Goal: Transaction & Acquisition: Download file/media

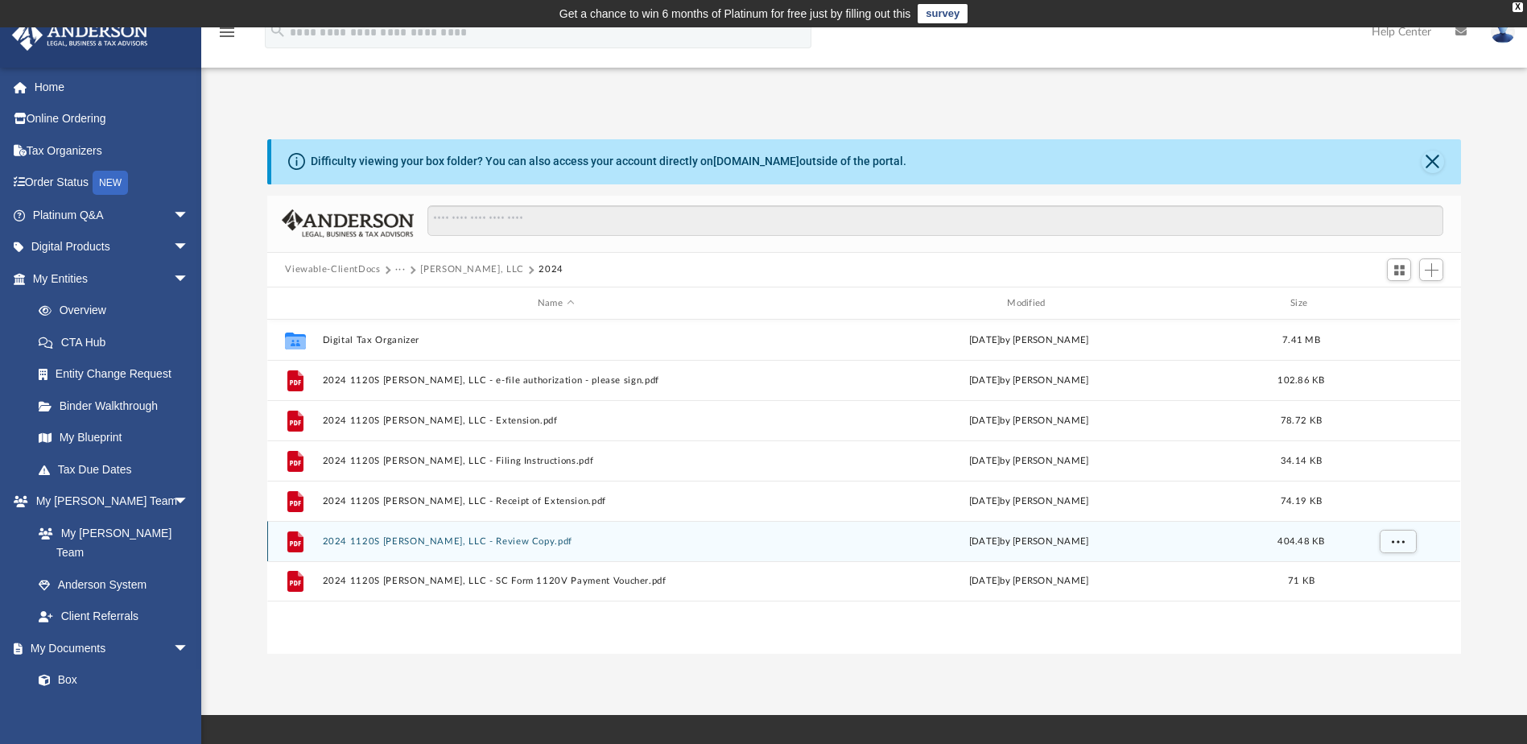
scroll to position [354, 1182]
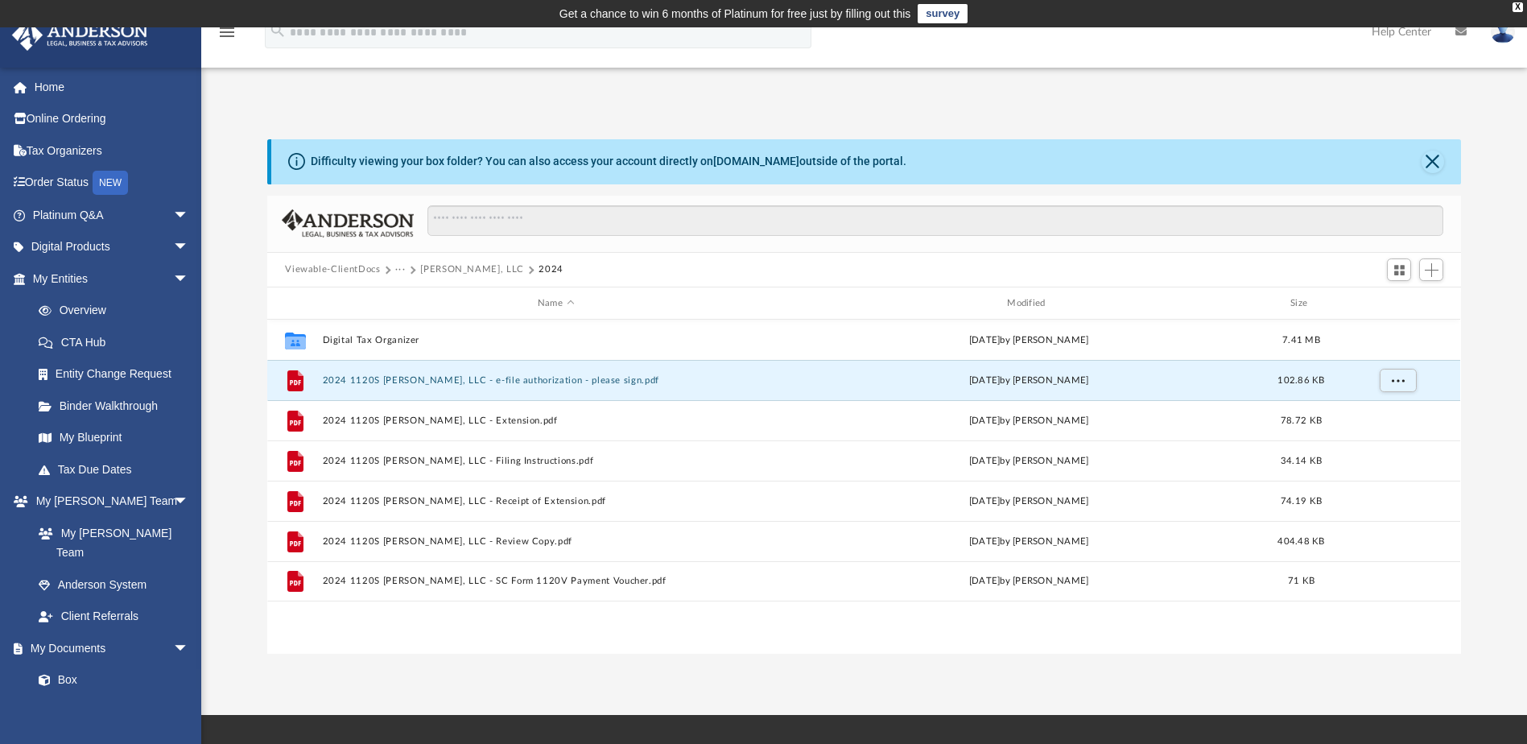
drag, startPoint x: 429, startPoint y: 378, endPoint x: 2111, endPoint y: 319, distance: 1683.0
click at [1527, 319] on html "X Get a chance to win 6 months of Platinum for free just by filling out this su…" at bounding box center [763, 501] width 1527 height 1002
click at [271, 379] on div "File 2024 1120S [PERSON_NAME], LLC - e-file authorization - please sign.pdf [DA…" at bounding box center [863, 380] width 1193 height 40
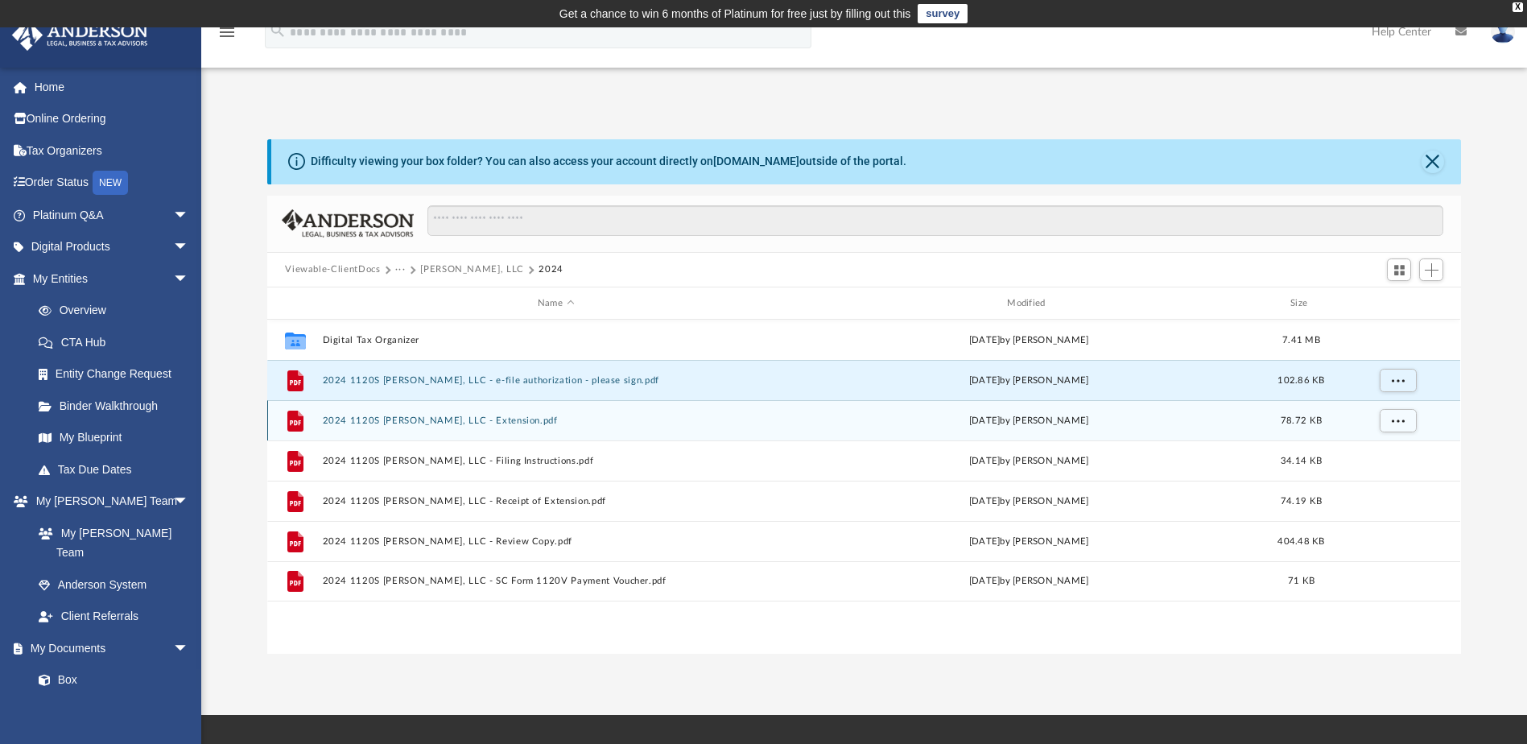
click at [276, 422] on div "File" at bounding box center [295, 421] width 40 height 26
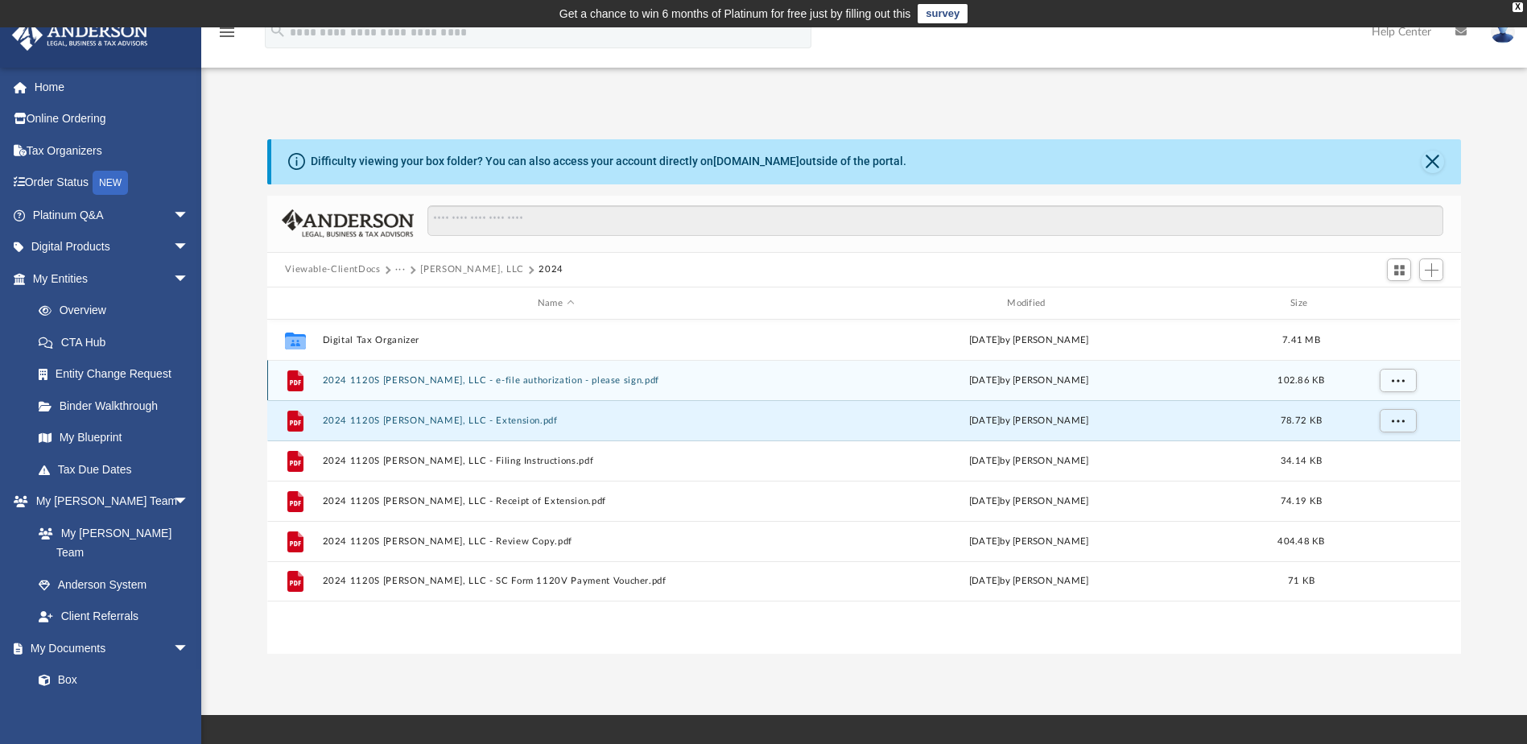
click at [275, 392] on div "File" at bounding box center [295, 381] width 40 height 26
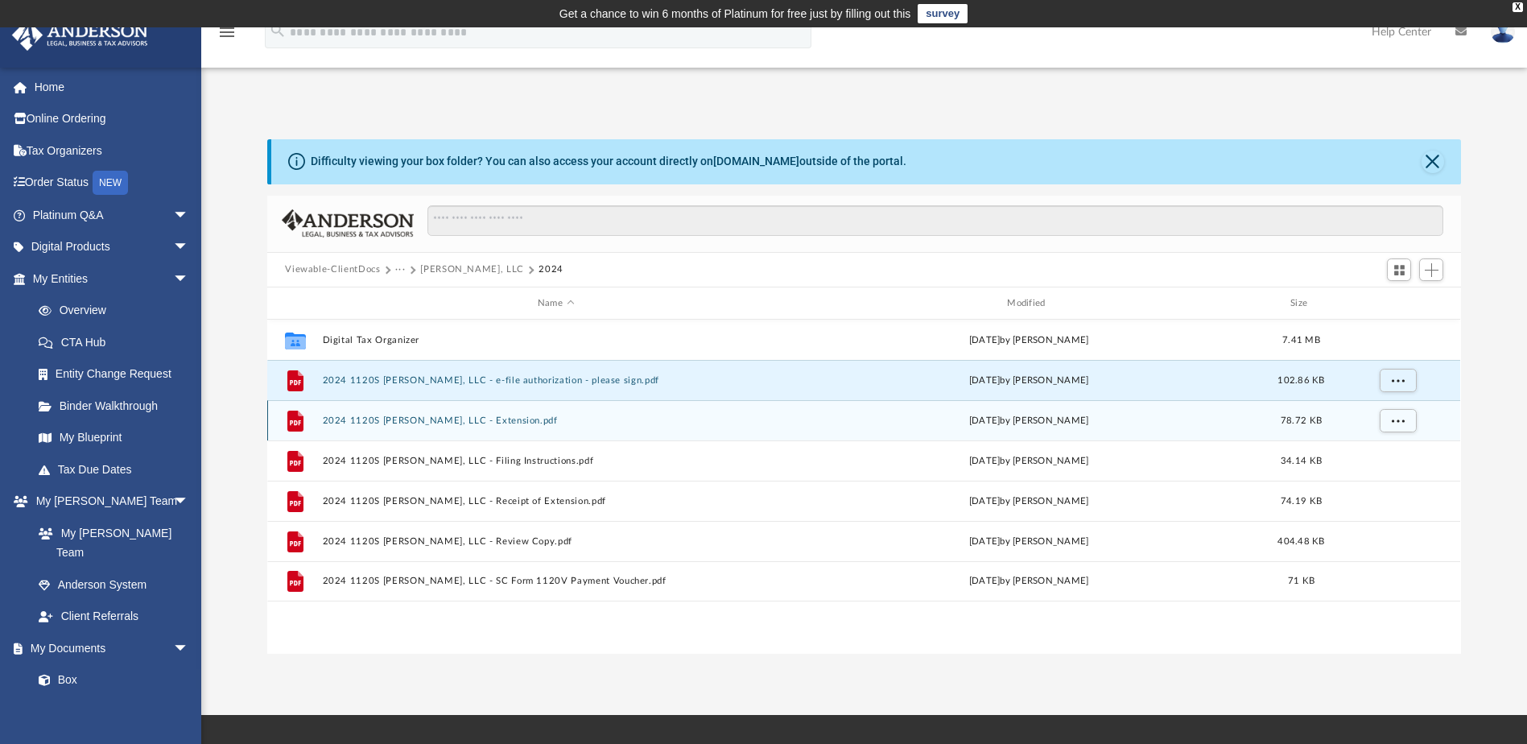
click at [272, 424] on div "File 2024 1120S [PERSON_NAME], LLC - Extension.pdf [DATE] by [PERSON_NAME] 78.7…" at bounding box center [863, 420] width 1193 height 40
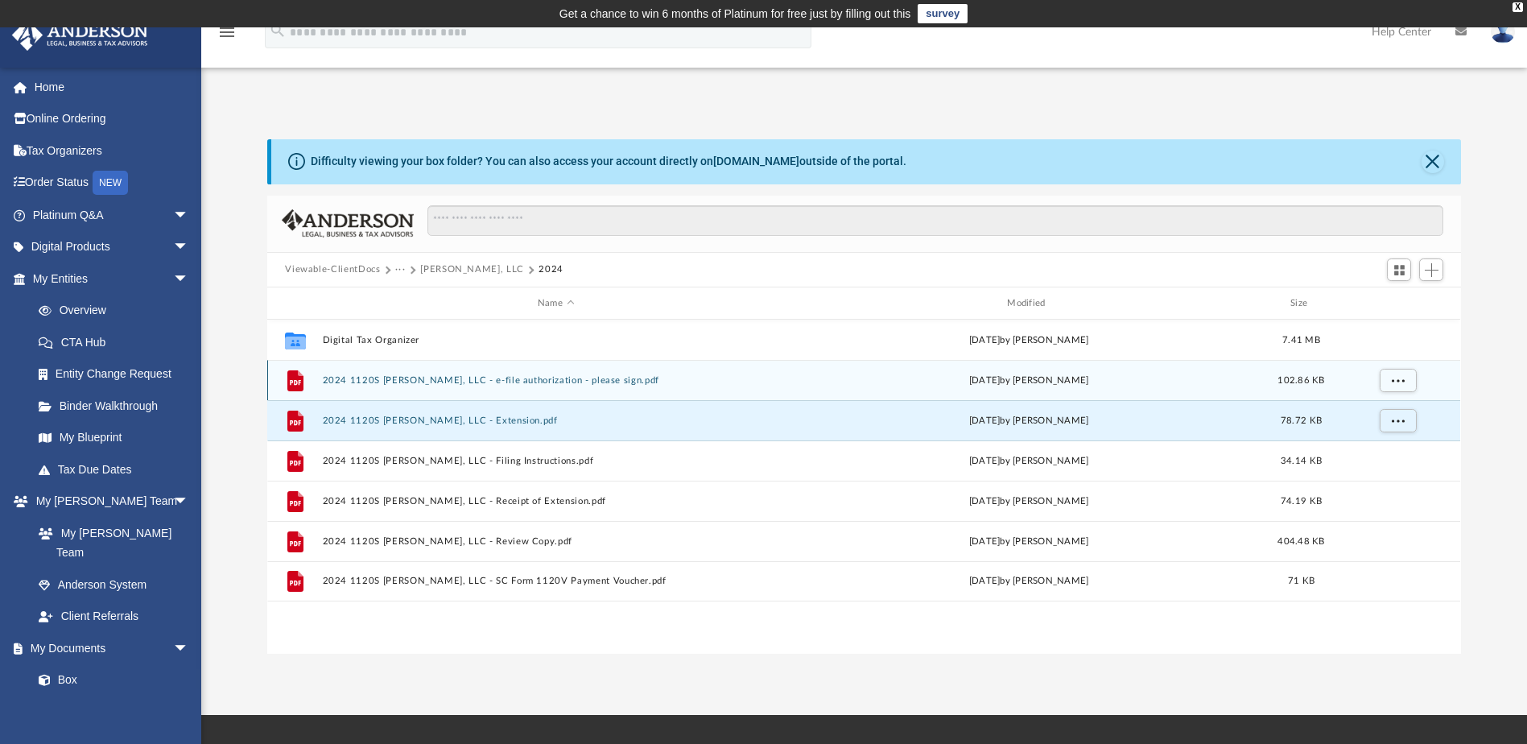
click at [276, 386] on div "File" at bounding box center [295, 381] width 40 height 26
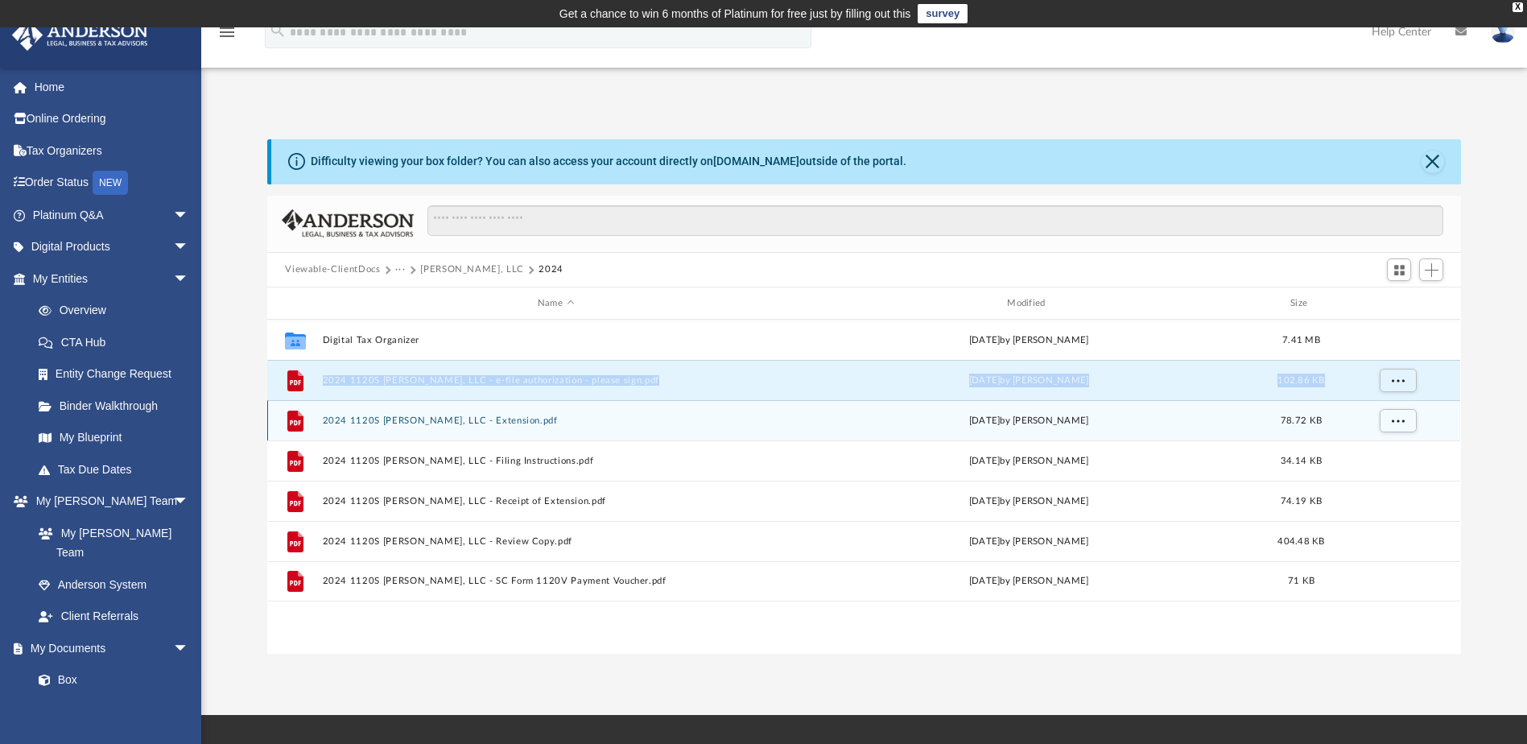
click at [278, 419] on div "File" at bounding box center [295, 421] width 40 height 26
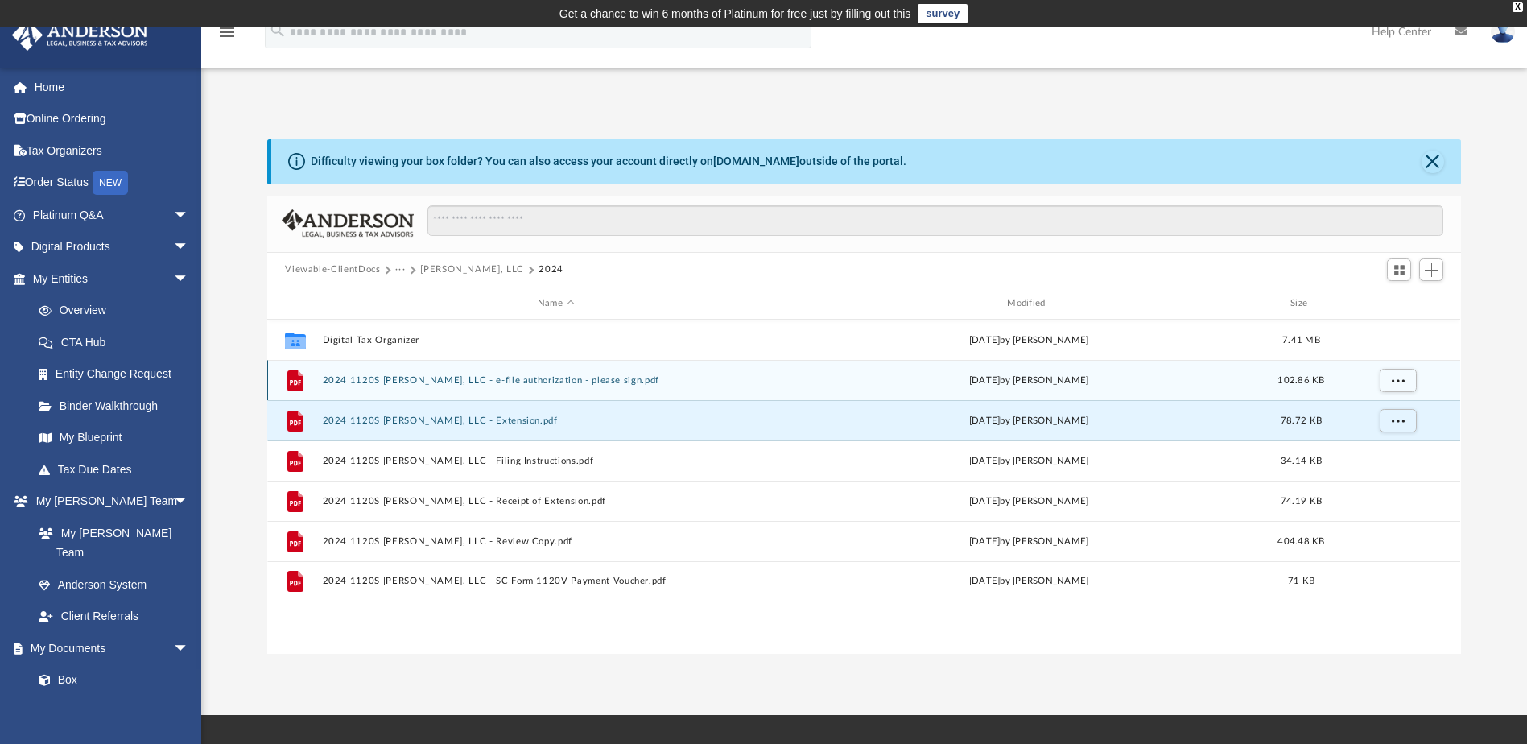
drag, startPoint x: 278, startPoint y: 419, endPoint x: 272, endPoint y: 384, distance: 35.9
click at [269, 382] on div "File 2024 1120S [PERSON_NAME], LLC - e-file authorization - please sign.pdf [DA…" at bounding box center [863, 380] width 1193 height 40
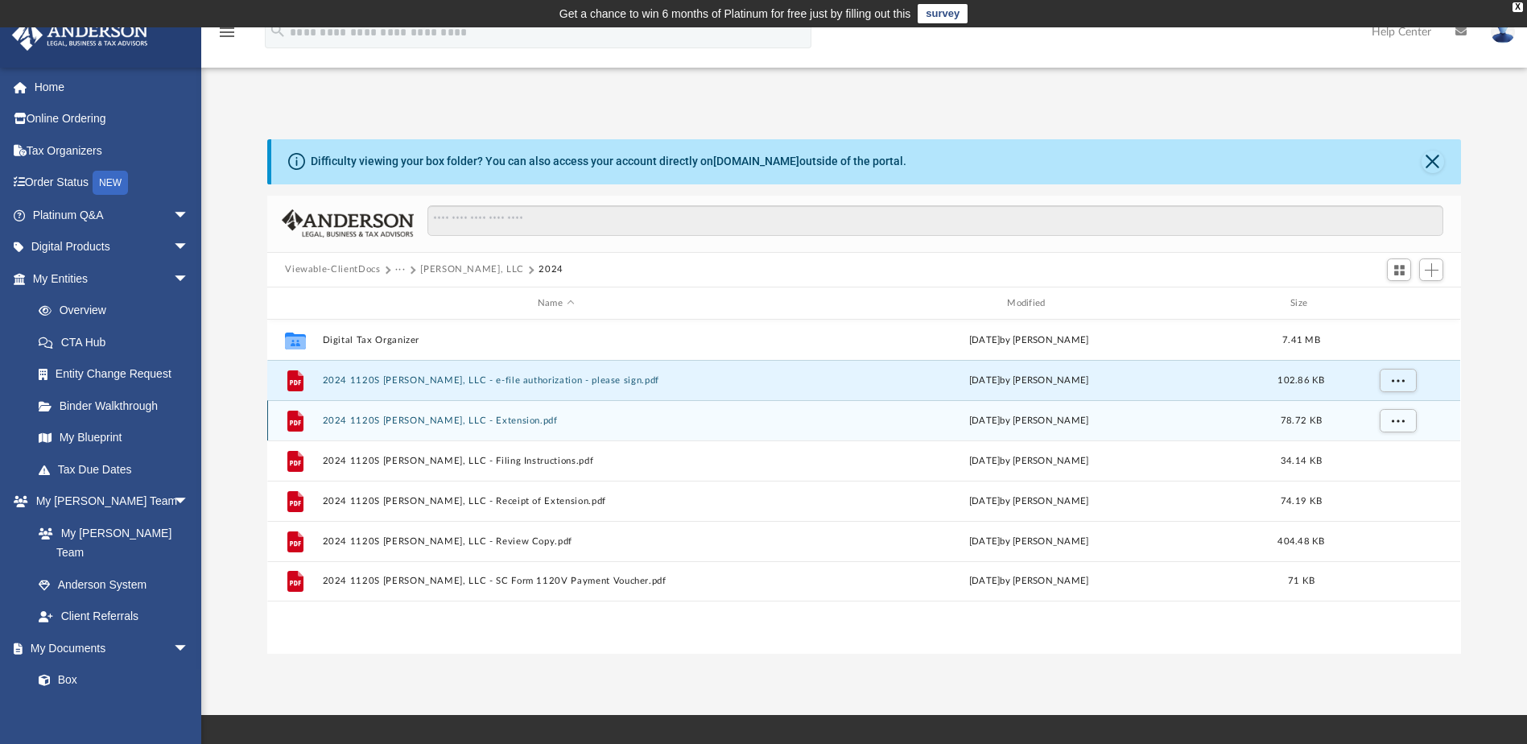
click at [273, 415] on div "File 2024 1120S [PERSON_NAME], LLC - Extension.pdf [DATE] by [PERSON_NAME] 78.7…" at bounding box center [863, 420] width 1193 height 40
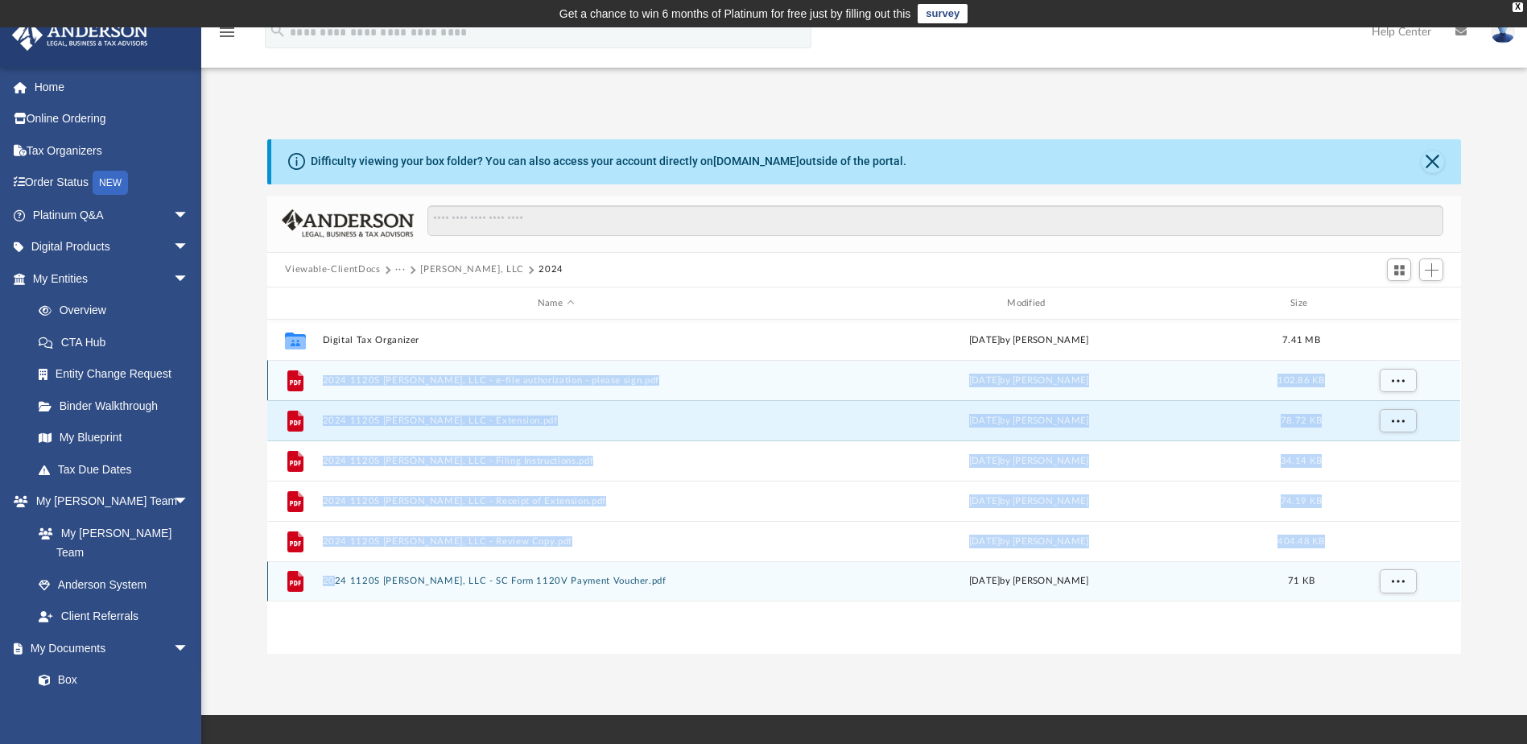
drag, startPoint x: 273, startPoint y: 372, endPoint x: 332, endPoint y: 594, distance: 229.9
click at [332, 594] on div "Collaborated Folder Digital Tax Organizer [DATE] by [PERSON_NAME] 7.41 MB File …" at bounding box center [863, 461] width 1193 height 282
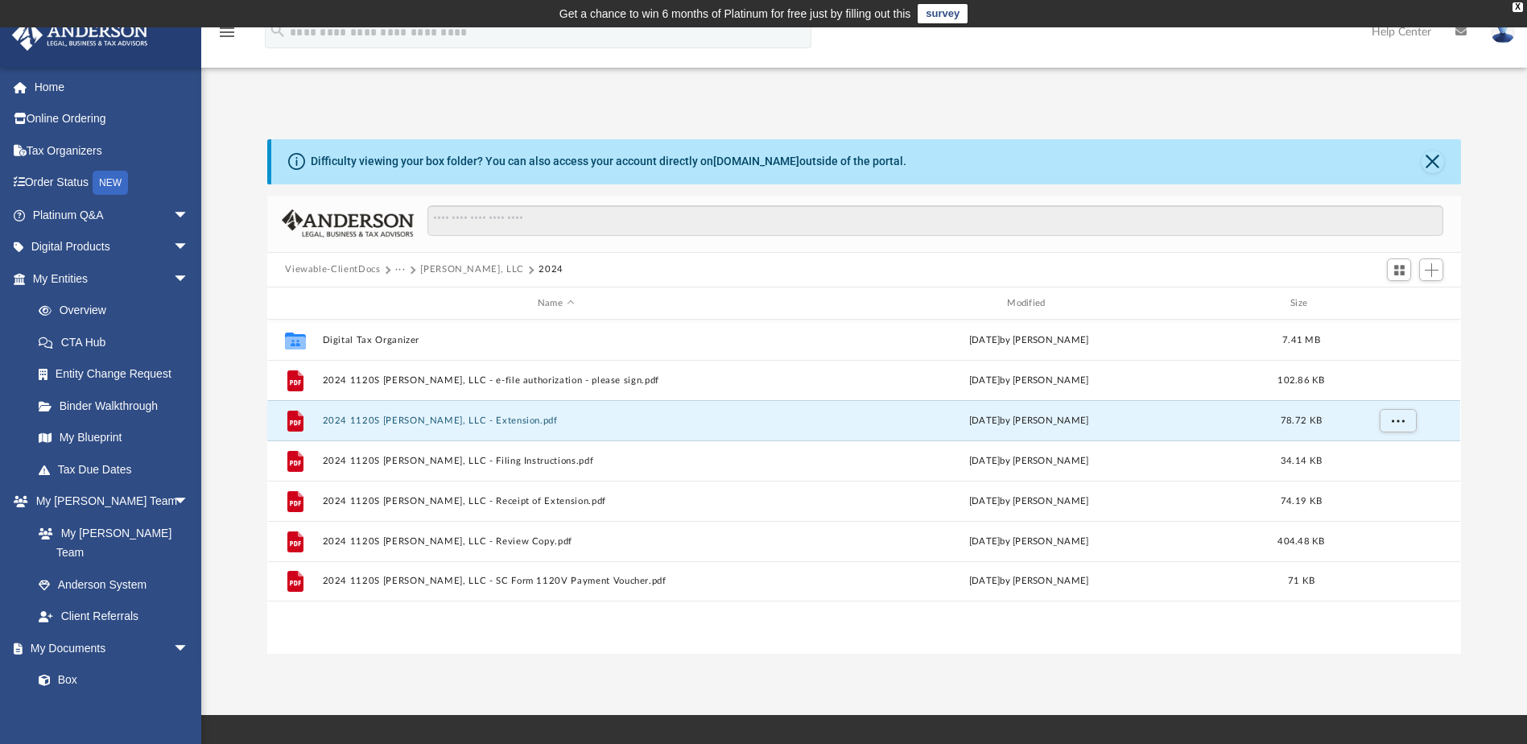
drag, startPoint x: 332, startPoint y: 594, endPoint x: 366, endPoint y: 649, distance: 64.8
click at [367, 649] on div "Collaborated Folder Digital Tax Organizer [DATE] by [PERSON_NAME] 7.41 MB File …" at bounding box center [863, 486] width 1193 height 333
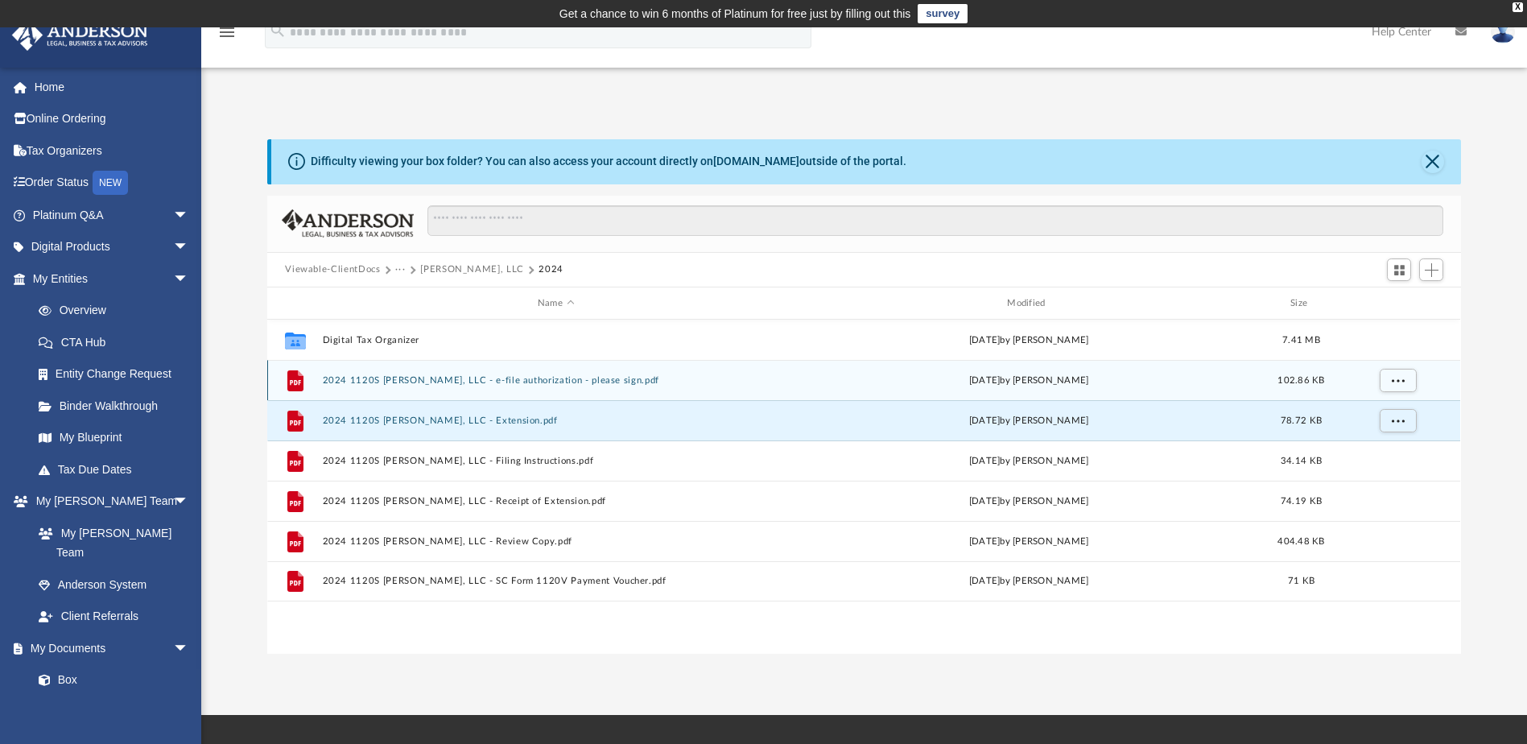
click at [273, 380] on div "File 2024 1120S [PERSON_NAME], LLC - e-file authorization - please sign.pdf [DA…" at bounding box center [863, 380] width 1193 height 40
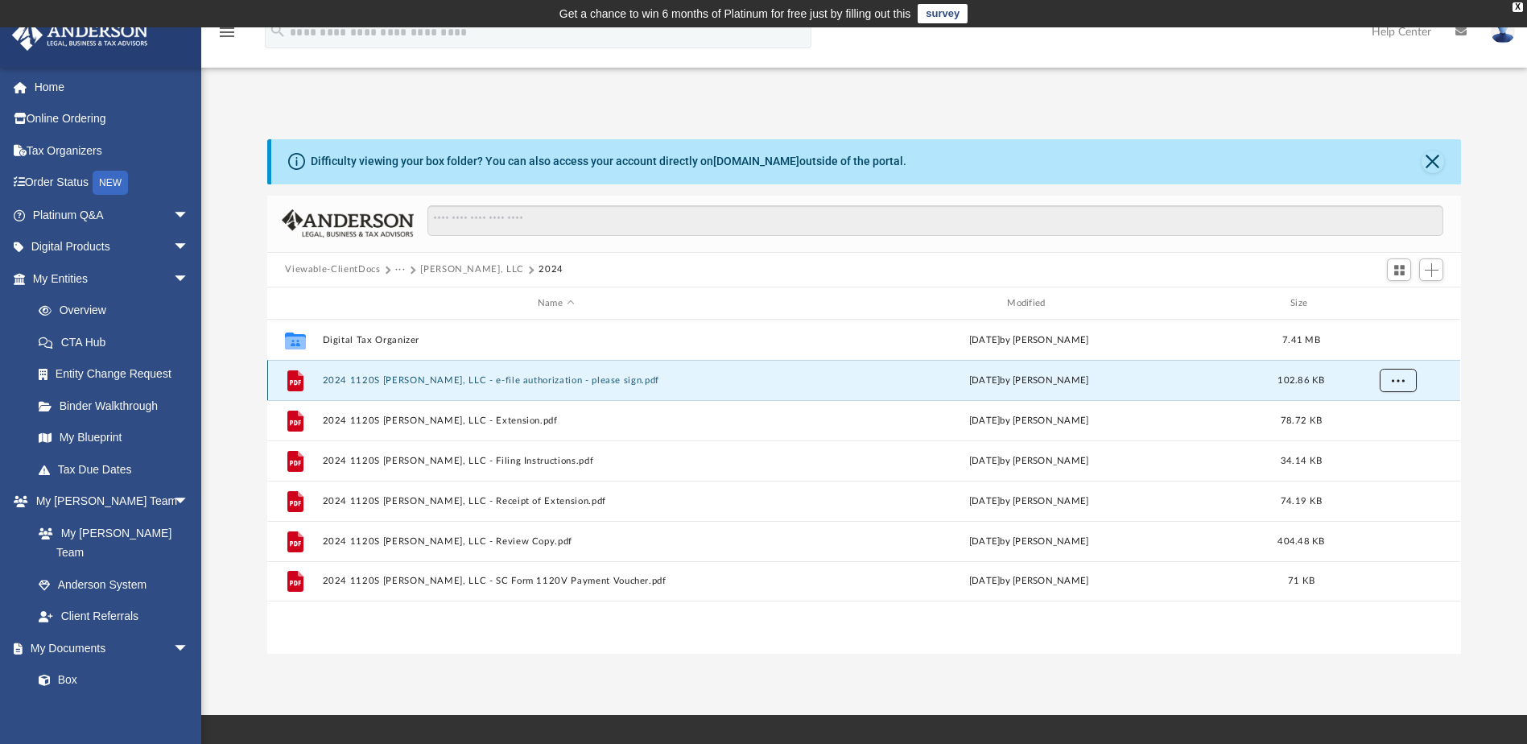
click at [1398, 383] on span "More options" at bounding box center [1398, 380] width 13 height 9
click at [1373, 442] on li "Download" at bounding box center [1384, 439] width 47 height 17
click at [1393, 383] on span "More options" at bounding box center [1398, 380] width 13 height 9
click at [525, 373] on div "File 2024 1120S [PERSON_NAME], LLC - e-file authorization - please sign.pdf [DA…" at bounding box center [863, 380] width 1193 height 40
click at [517, 377] on button "2024 1120S [PERSON_NAME], LLC - e-file authorization - please sign.pdf" at bounding box center [556, 380] width 466 height 10
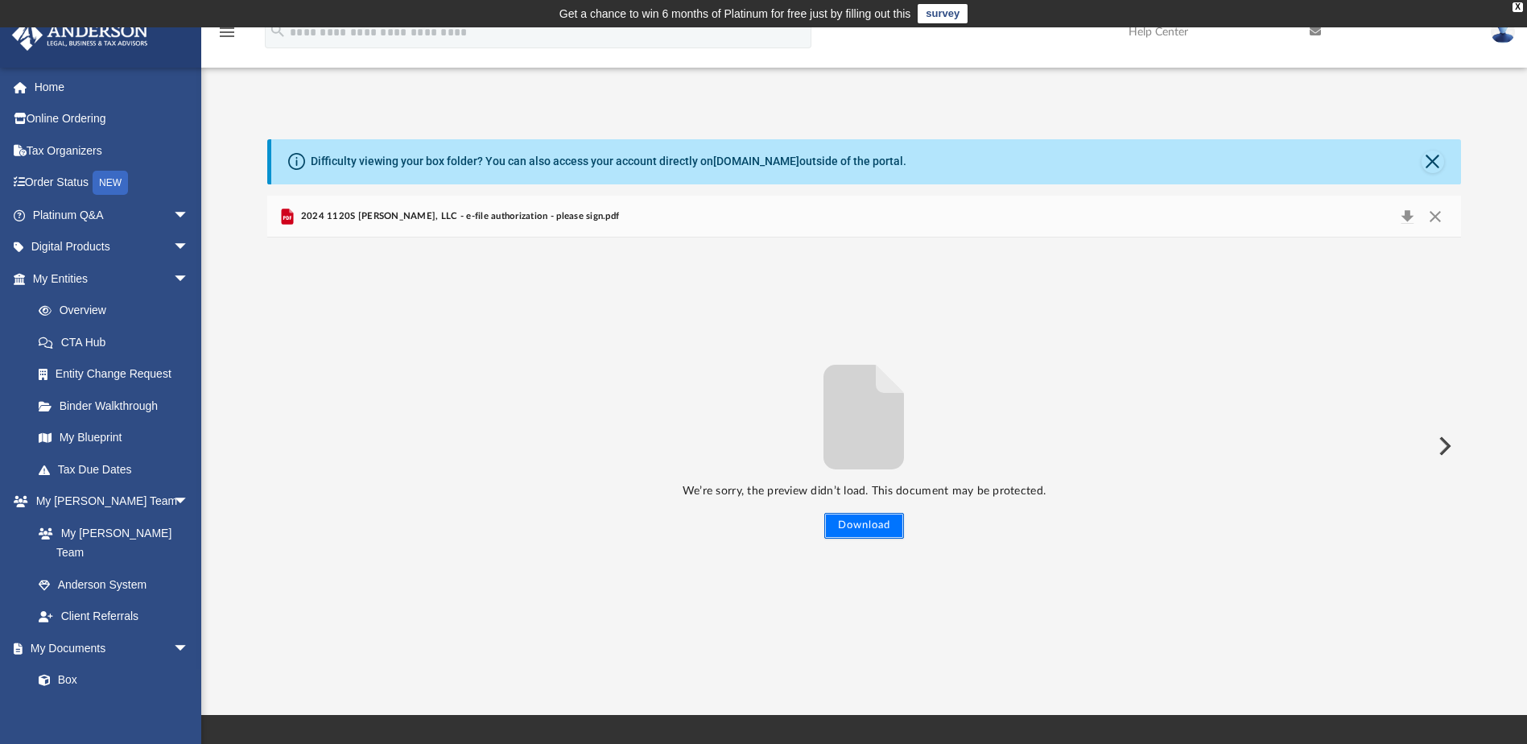
click at [849, 525] on button "Download" at bounding box center [864, 526] width 80 height 26
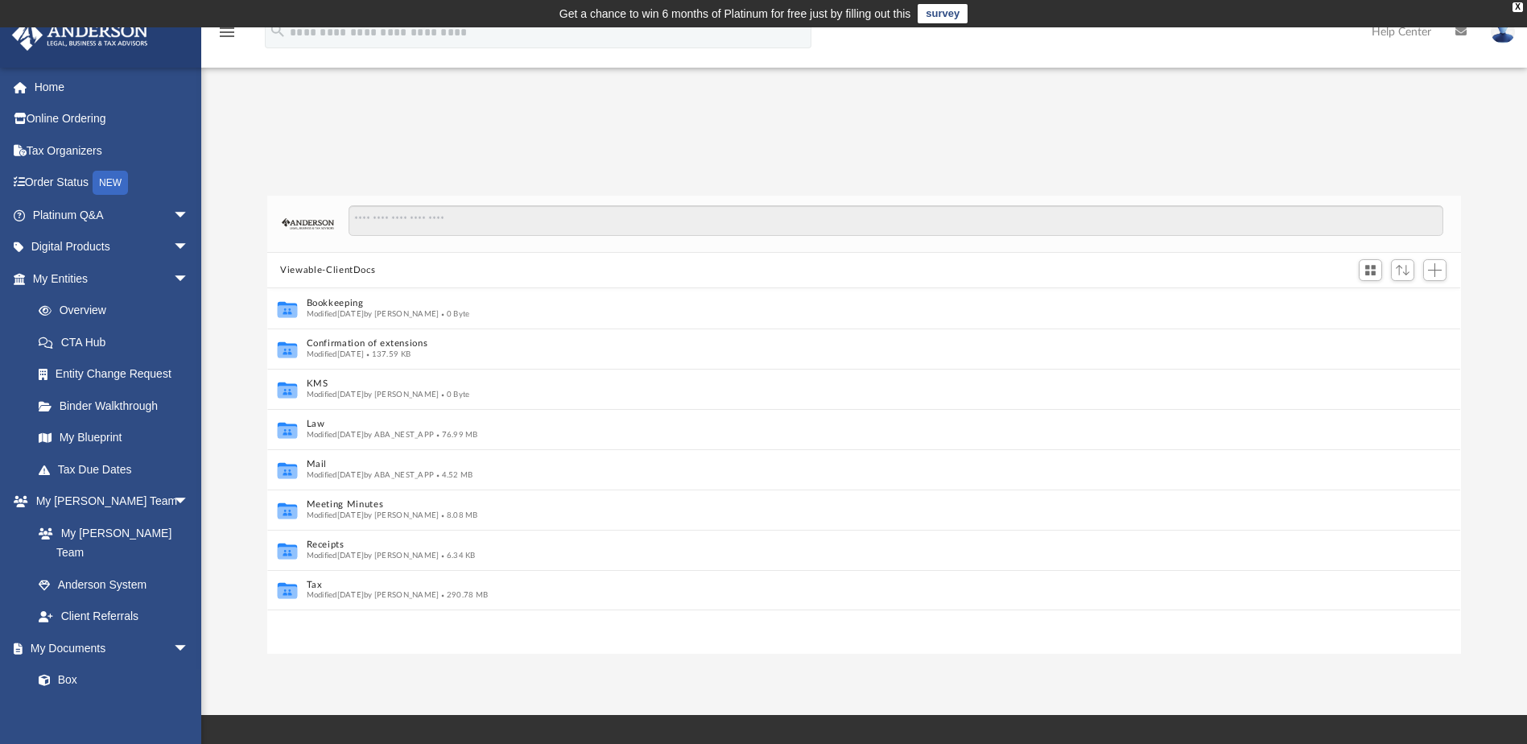
scroll to position [13, 13]
